Goal: Transaction & Acquisition: Purchase product/service

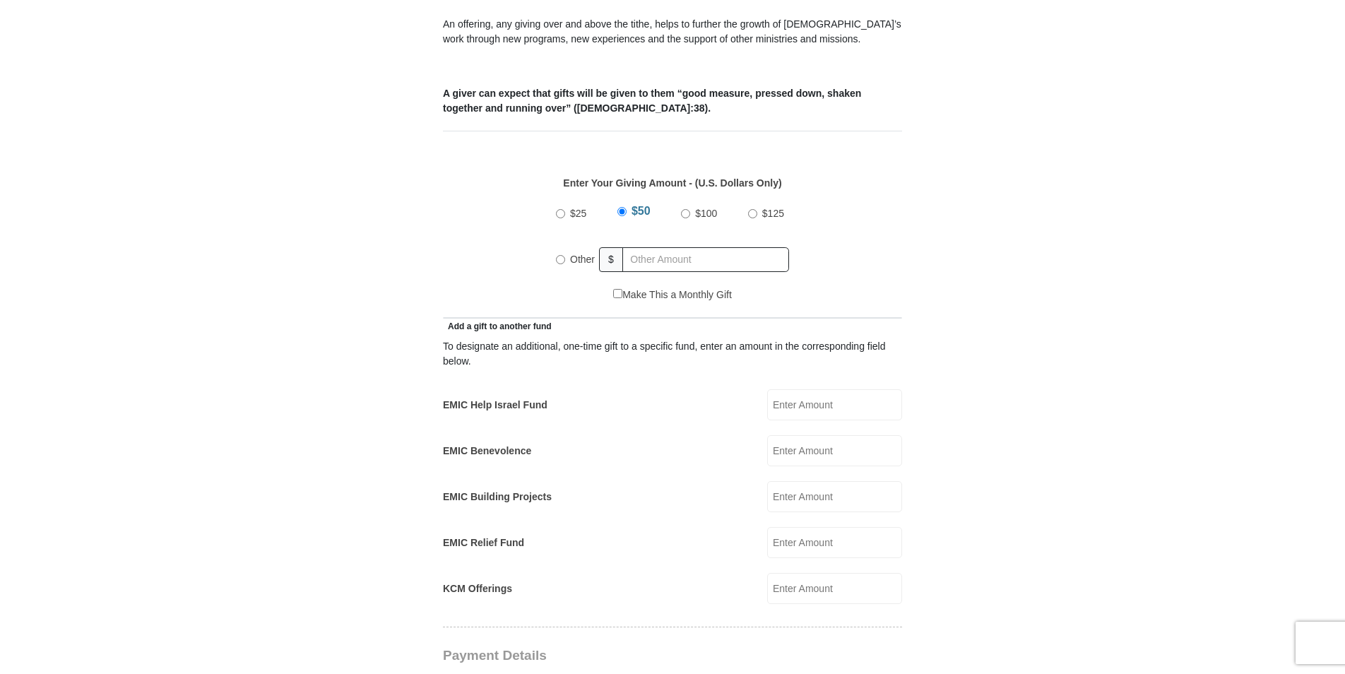
scroll to position [579, 0]
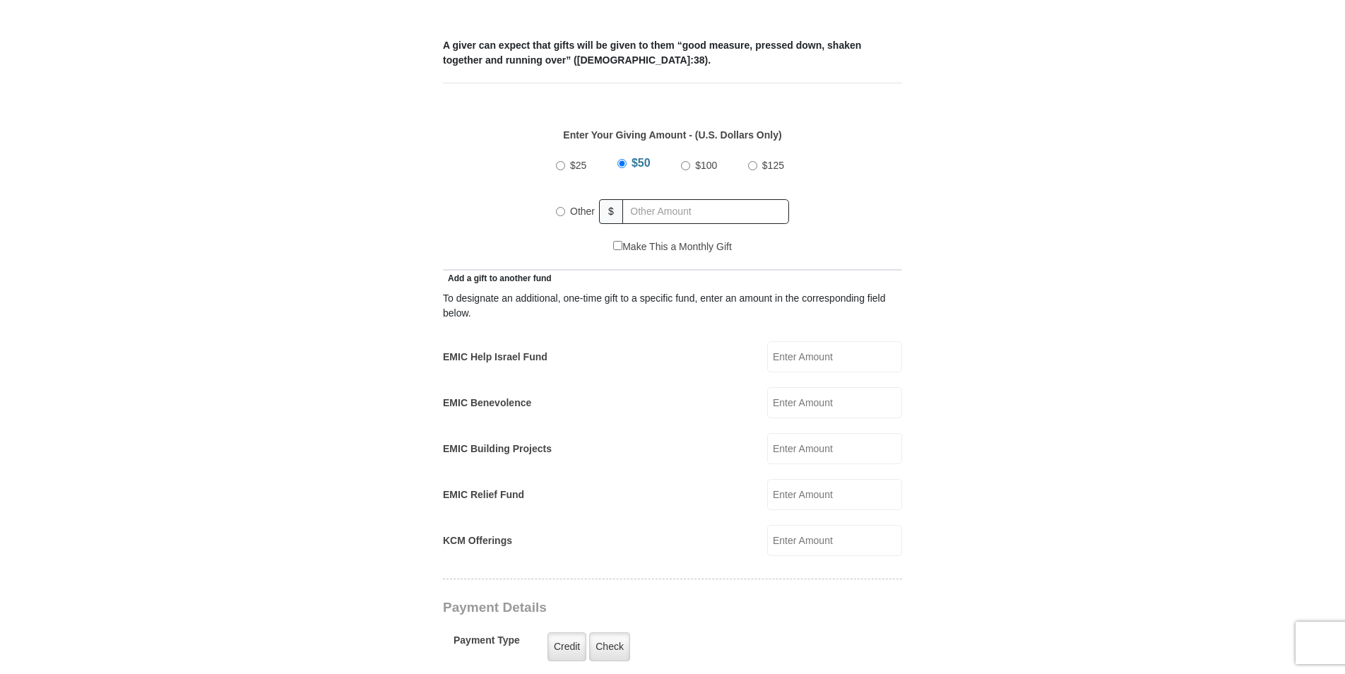
click at [559, 207] on input "Other" at bounding box center [560, 211] width 9 height 9
radio input "true"
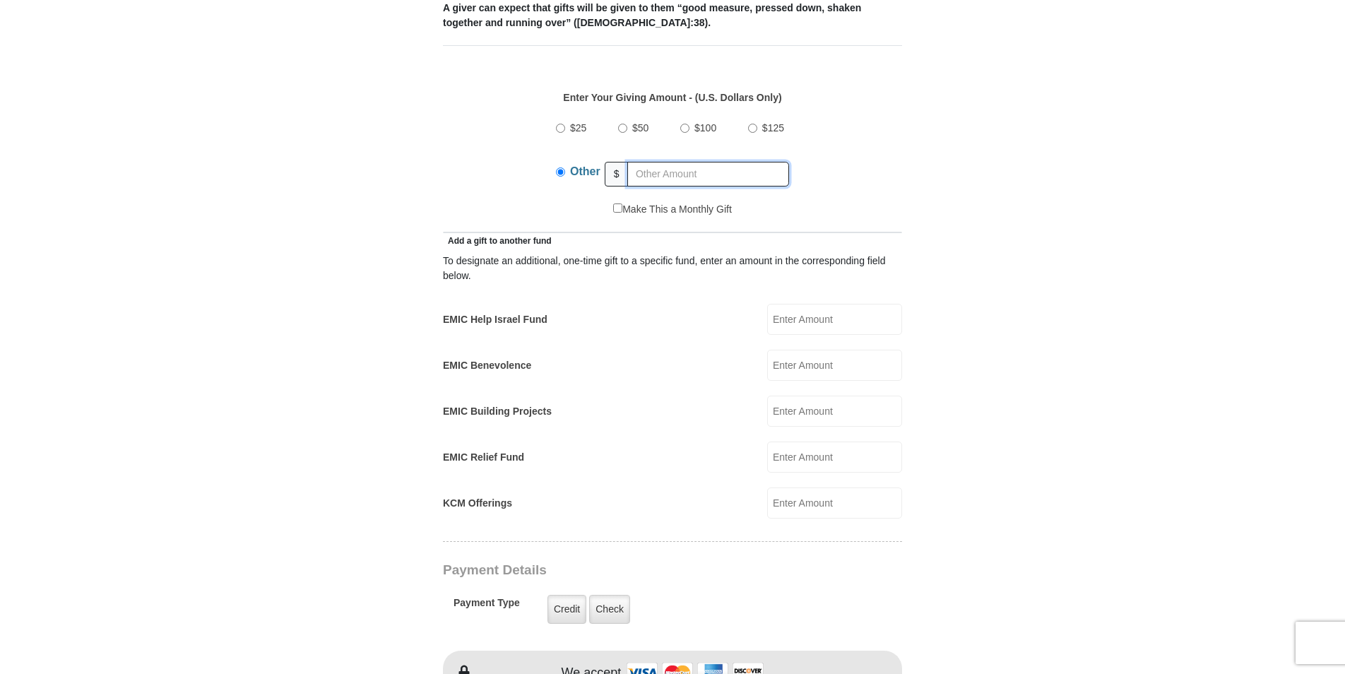
scroll to position [627, 0]
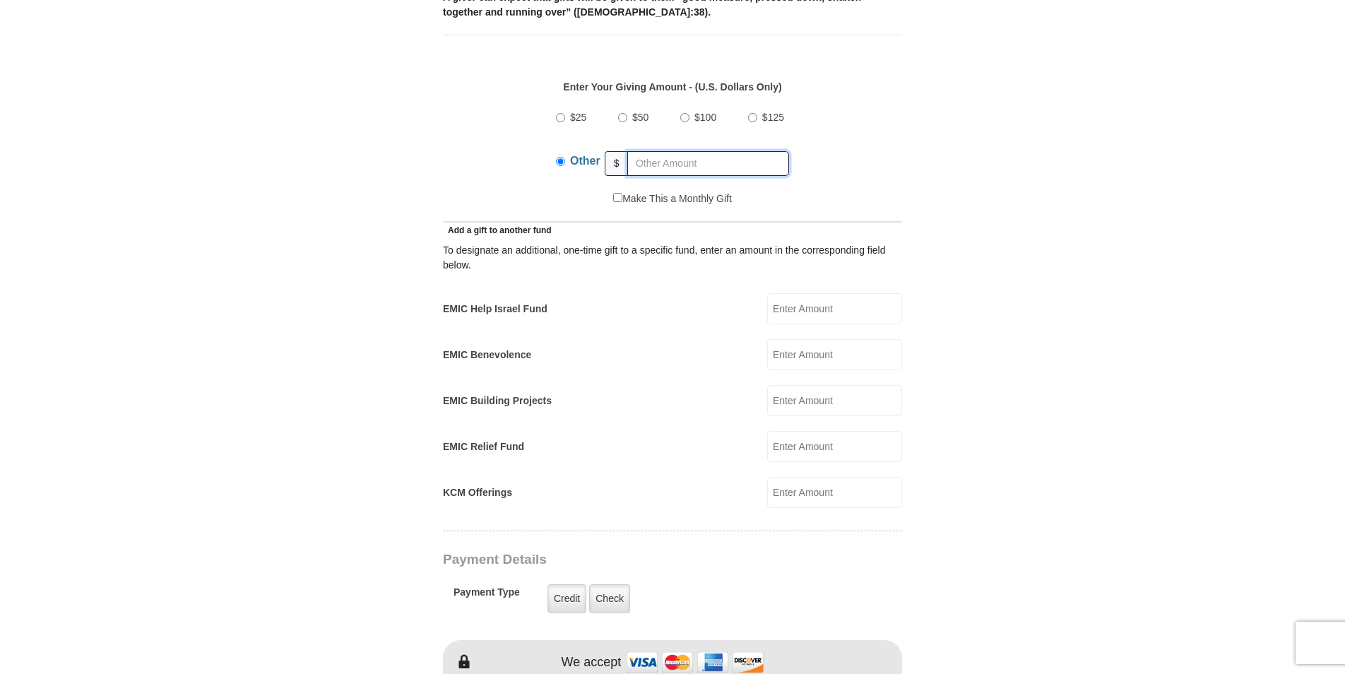
click at [650, 151] on input "text" at bounding box center [708, 163] width 162 height 25
click at [526, 163] on div "$25 $50 $100 $125 Other $" at bounding box center [673, 146] width 444 height 92
click at [640, 151] on input "text" at bounding box center [708, 163] width 162 height 25
type input "6"
click at [797, 478] on input "KCM Offerings" at bounding box center [834, 492] width 135 height 31
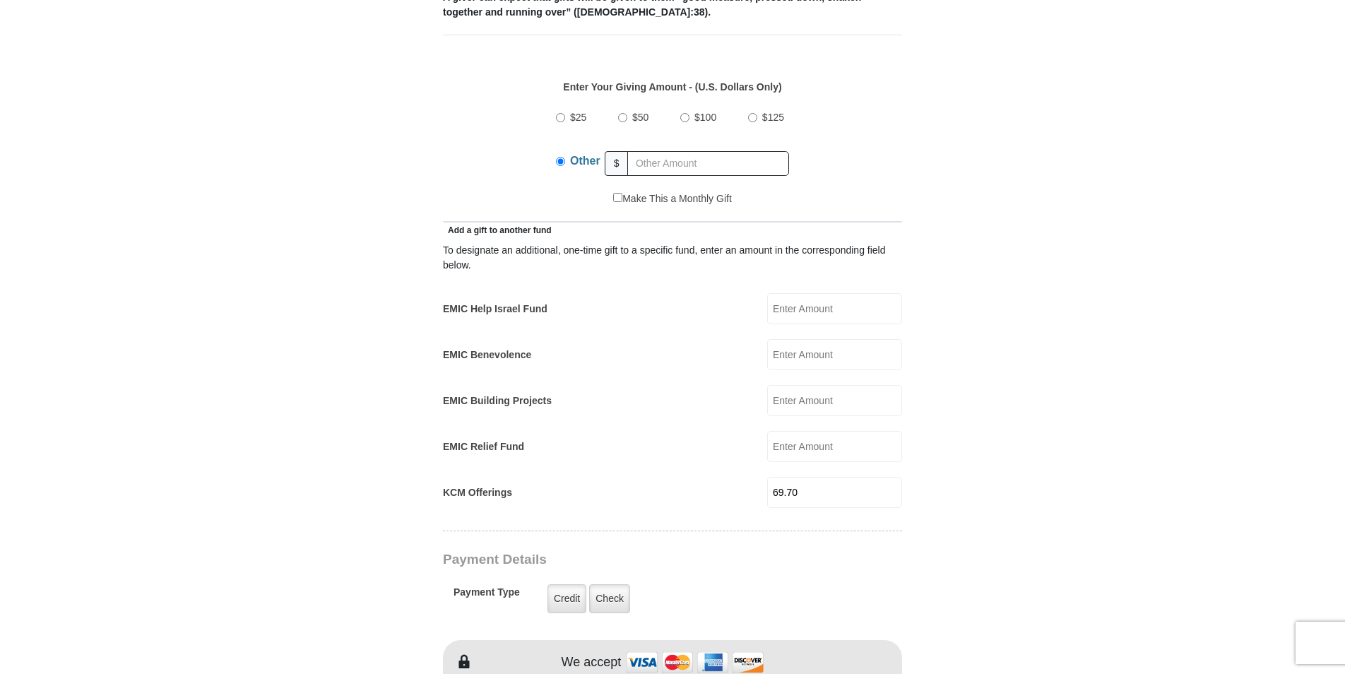
type input "69.70"
click at [804, 293] on input "EMIC Help Israel Fund" at bounding box center [834, 308] width 135 height 31
type input "10.00"
type input "80.70"
type input "10.00"
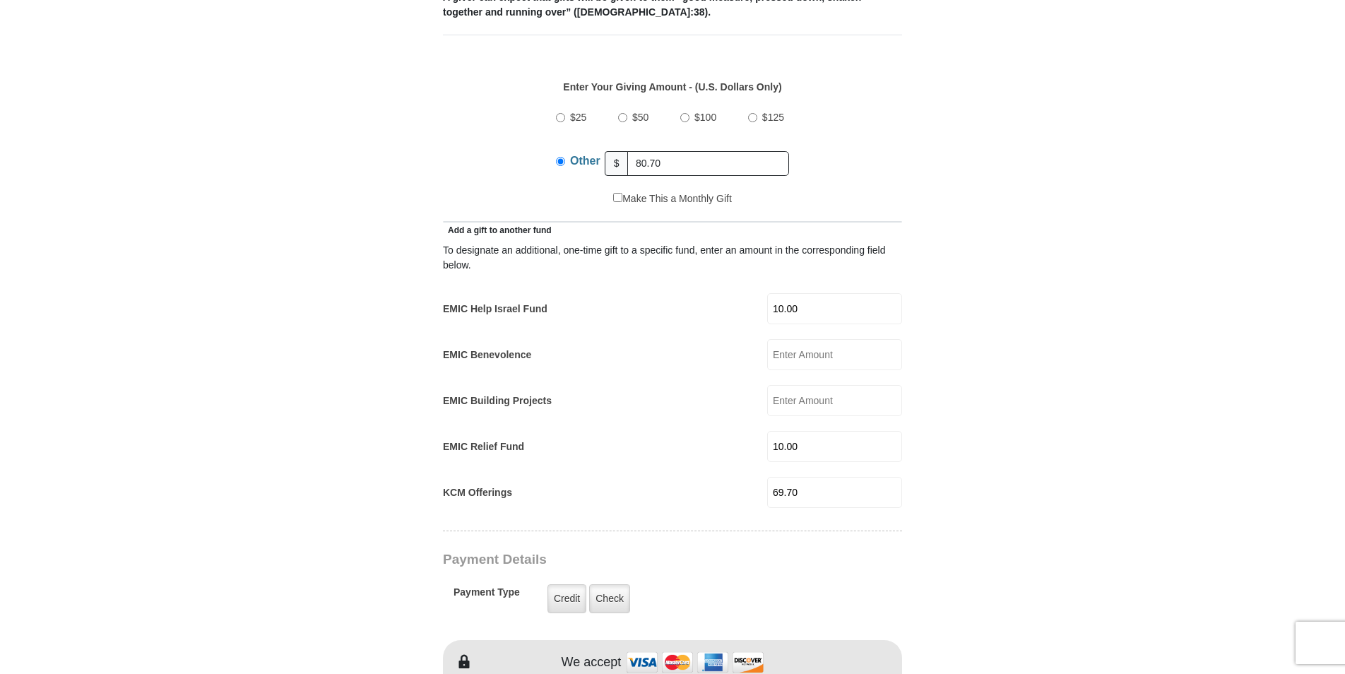
type input "[PERSON_NAME]"
type input "[EMAIL_ADDRESS][DOMAIN_NAME]"
type input "[STREET_ADDRESS][PERSON_NAME]"
type input "[PERSON_NAME]"
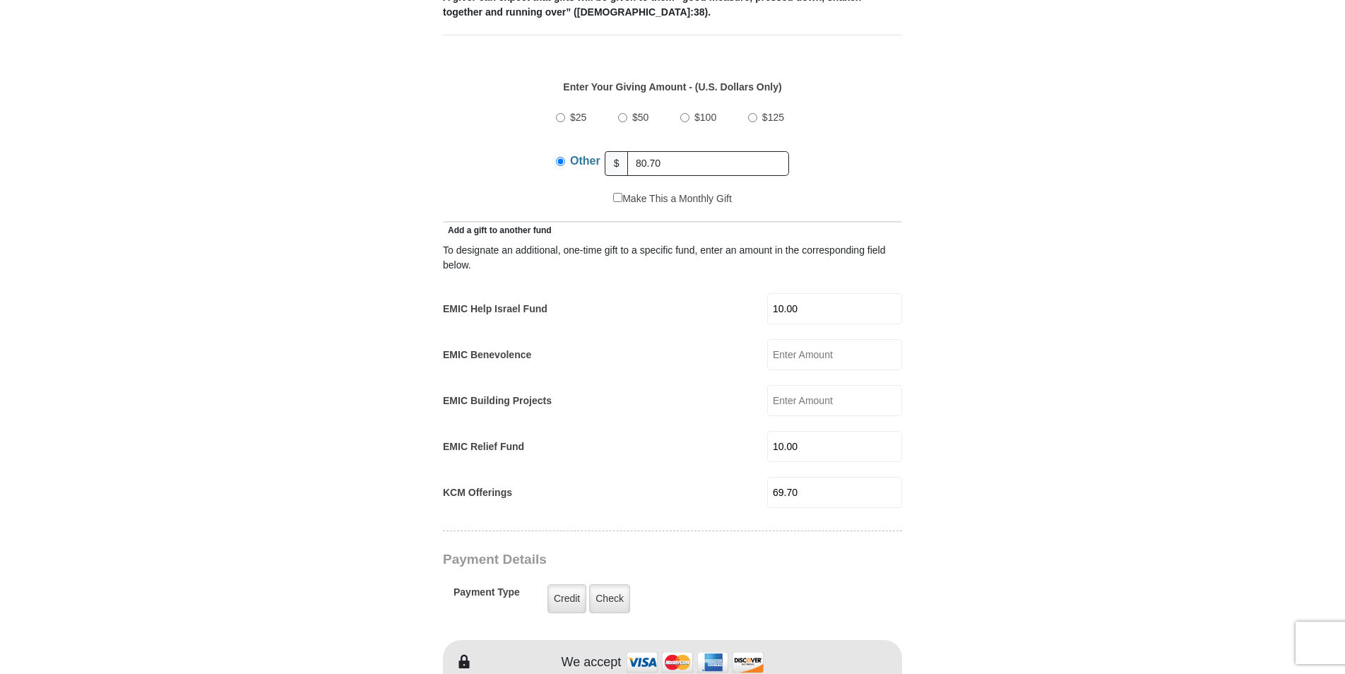
select select "MD"
type input "20735"
type input "3016028918"
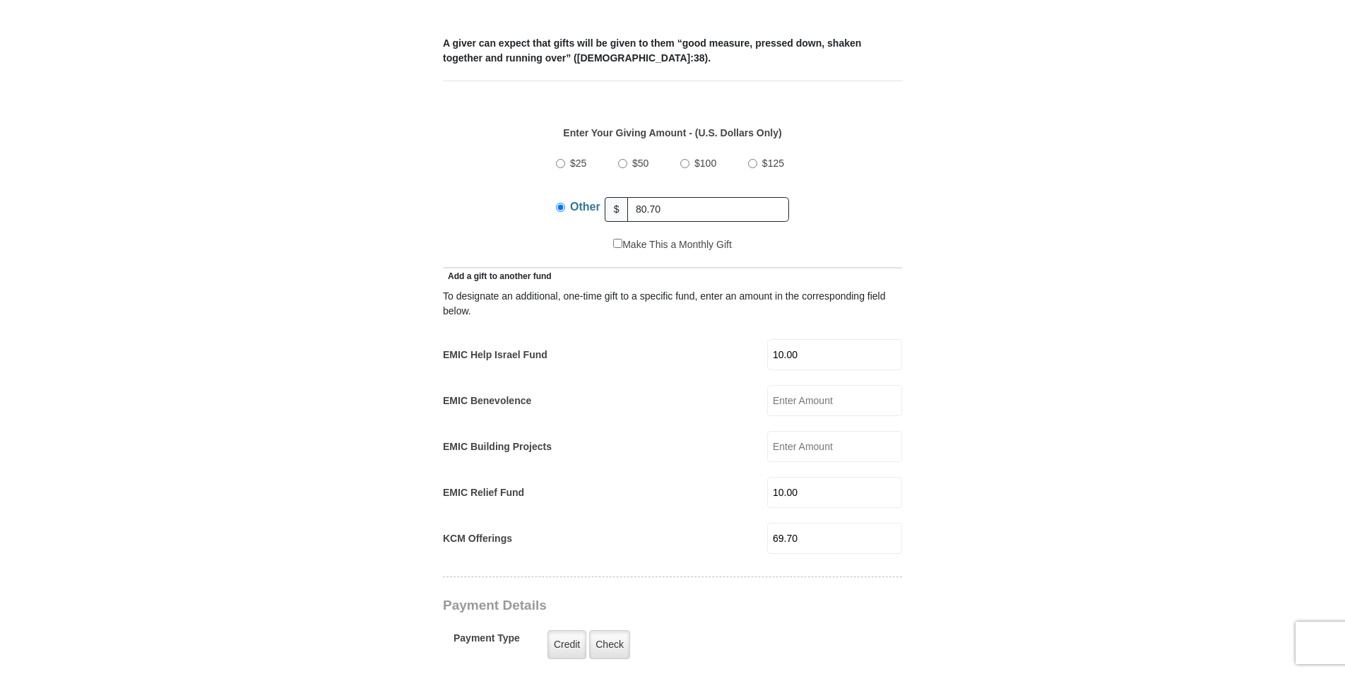
scroll to position [578, 0]
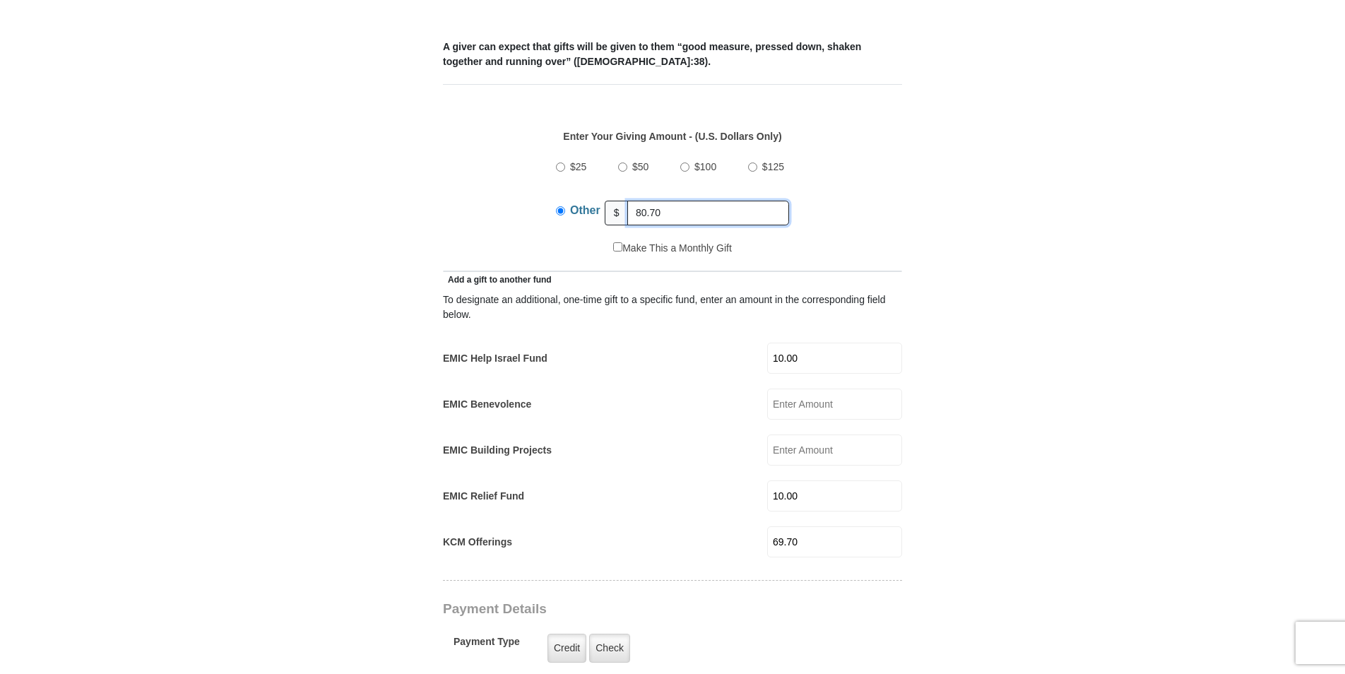
click at [672, 201] on input "80.70" at bounding box center [708, 213] width 162 height 25
type input "8"
click at [563, 206] on input "Other" at bounding box center [560, 210] width 9 height 9
click at [914, 232] on form "[GEOGRAPHIC_DATA][DEMOGRAPHIC_DATA] Online Giving Because of gifts like yours, …" at bounding box center [672, 547] width 805 height 2136
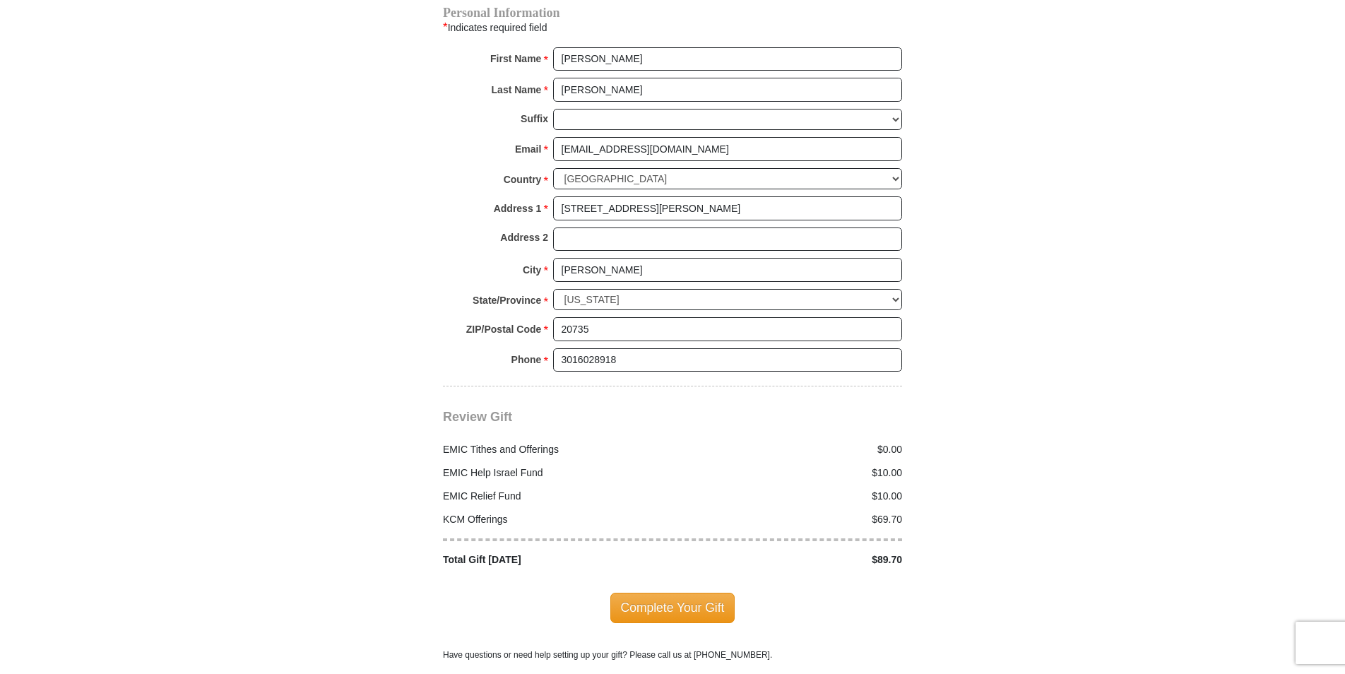
scroll to position [1474, 0]
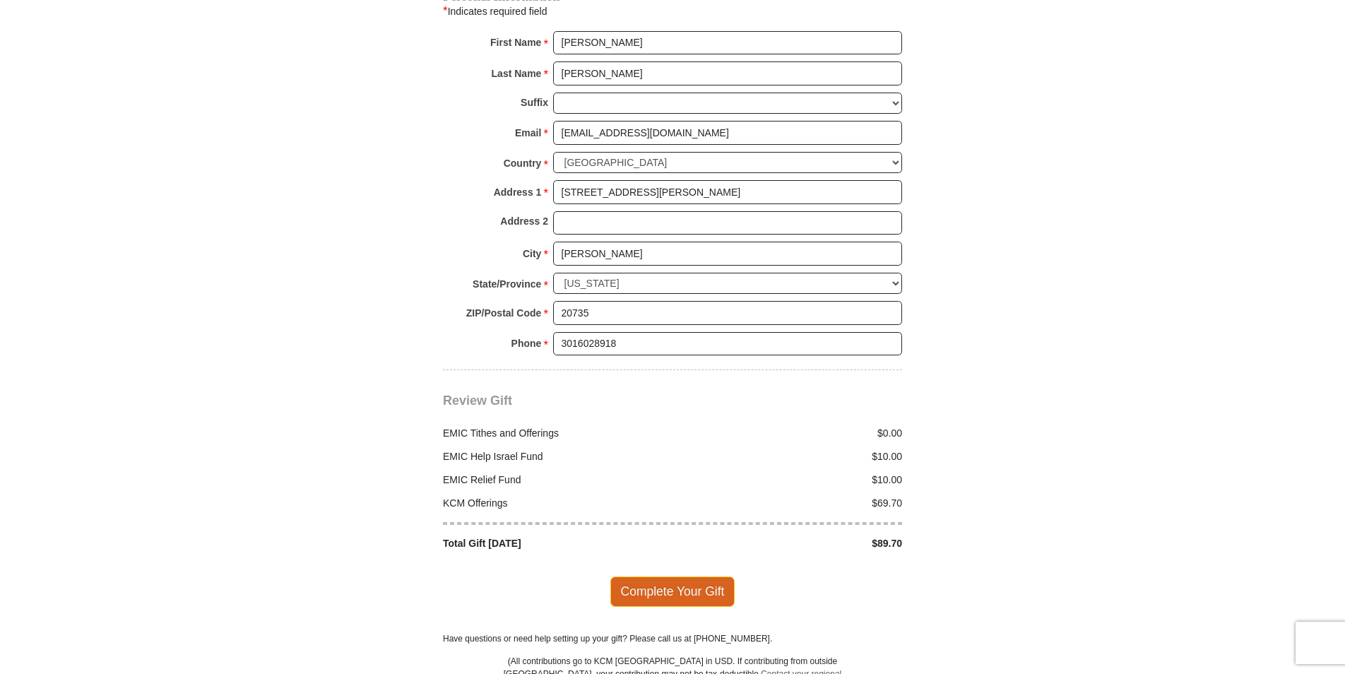
click at [663, 576] on span "Complete Your Gift" at bounding box center [672, 591] width 125 height 30
